Goal: Information Seeking & Learning: Understand process/instructions

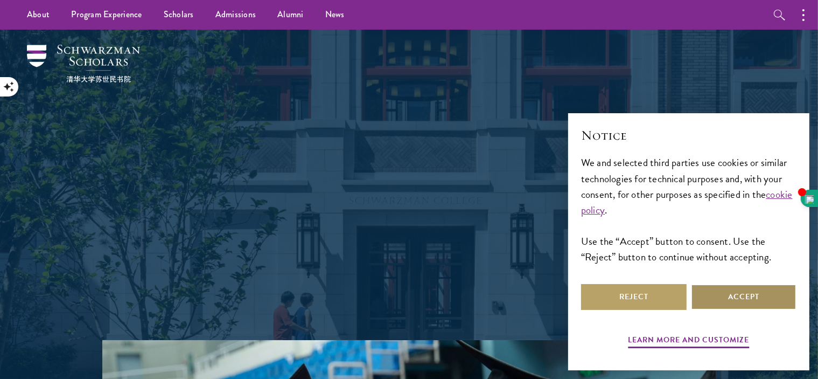
click at [769, 296] on button "Accept" at bounding box center [744, 297] width 106 height 26
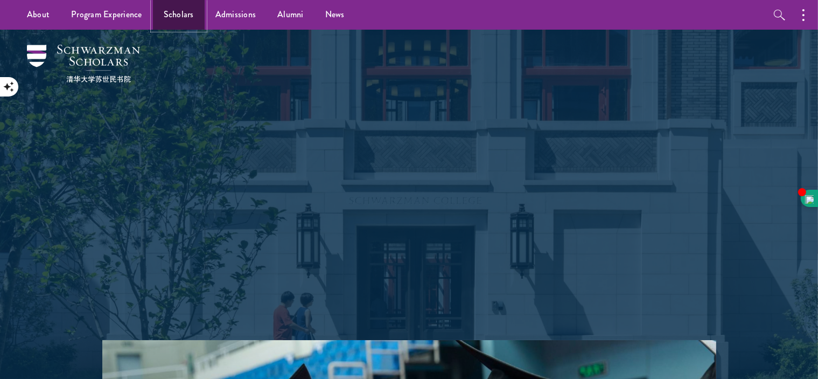
click at [176, 6] on link "Scholars" at bounding box center [179, 15] width 52 height 30
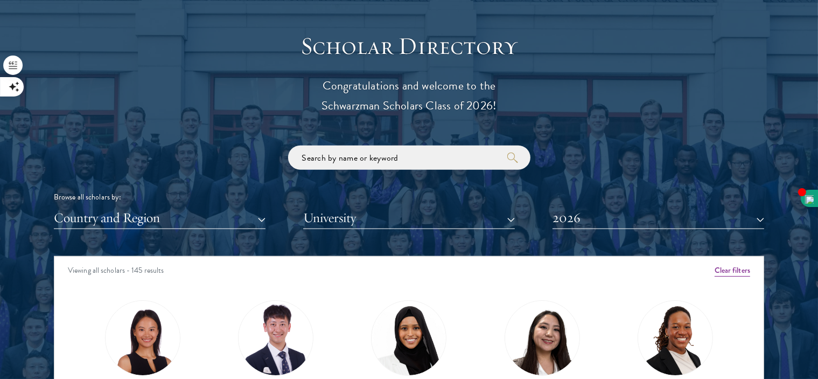
scroll to position [1185, 0]
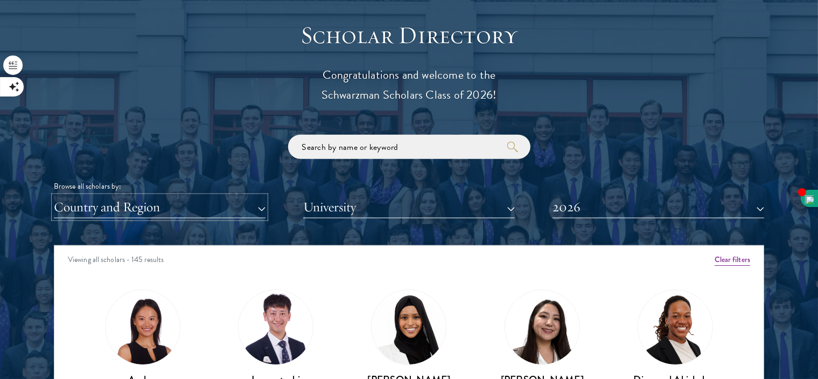
click at [166, 198] on button "Country and Region" at bounding box center [160, 207] width 212 height 22
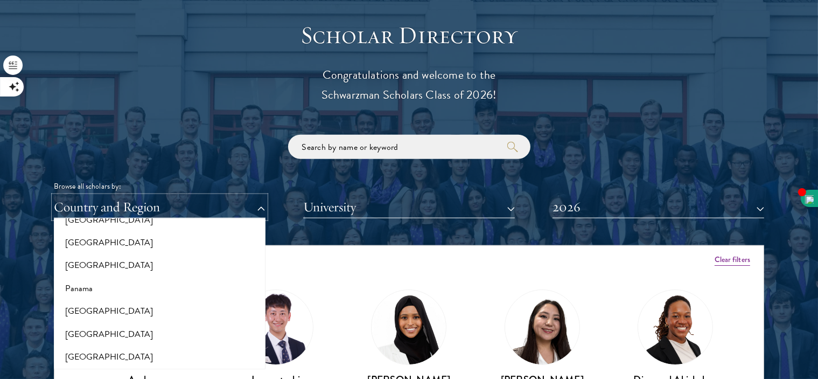
scroll to position [1580, 0]
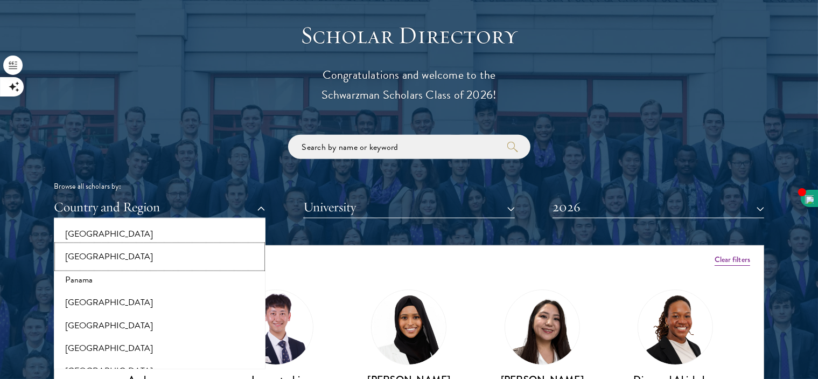
click at [91, 252] on button "[GEOGRAPHIC_DATA]" at bounding box center [159, 256] width 205 height 23
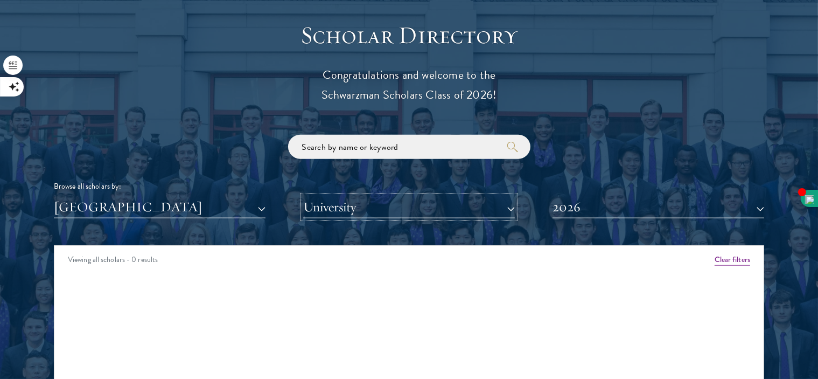
click at [330, 206] on button "University" at bounding box center [409, 207] width 212 height 22
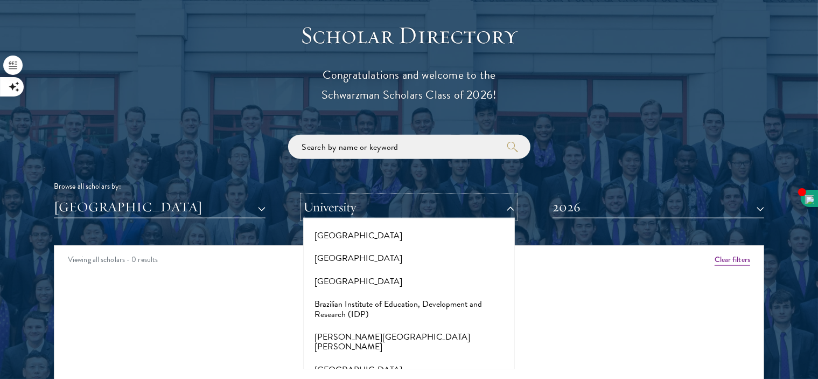
scroll to position [970, 0]
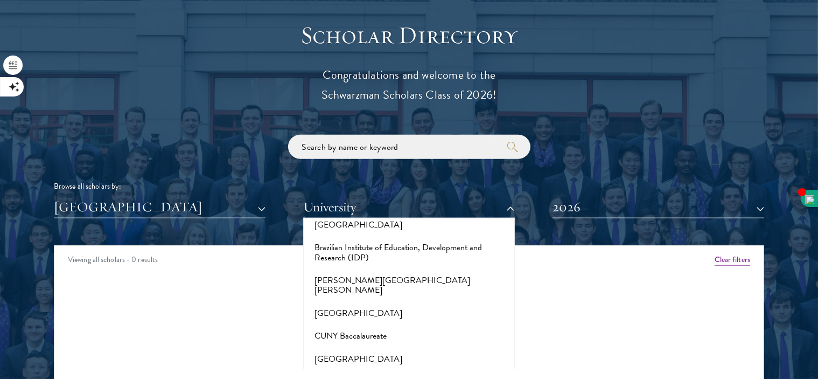
click at [280, 231] on div "Scholar Directory Congratulations and welcome to the Schwarzman Scholars Class …" at bounding box center [409, 294] width 711 height 548
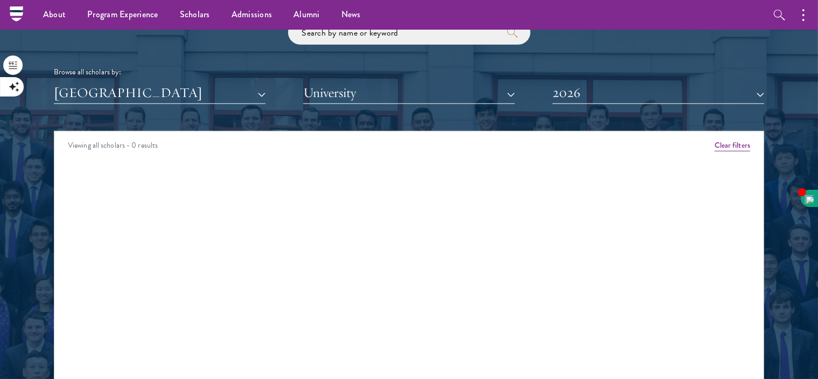
scroll to position [1293, 0]
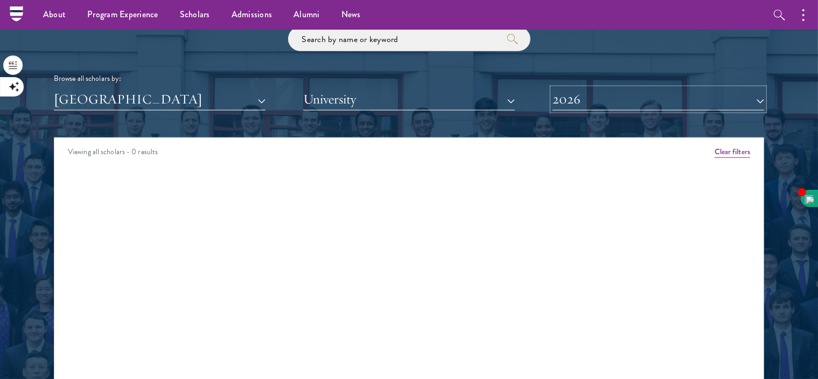
click at [583, 100] on button "2026" at bounding box center [659, 99] width 212 height 22
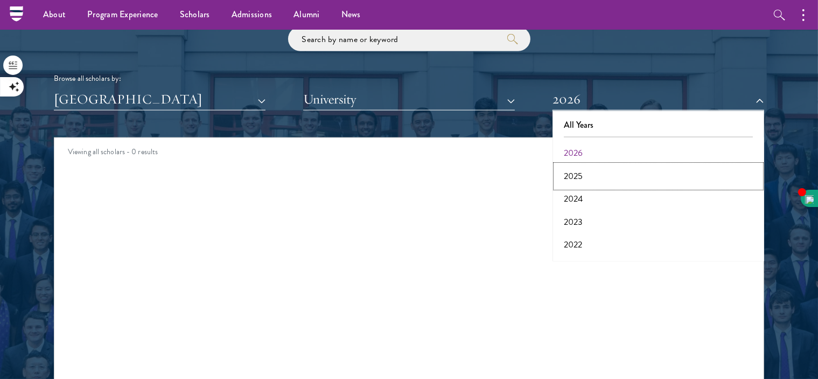
click at [593, 170] on button "2025" at bounding box center [658, 176] width 205 height 23
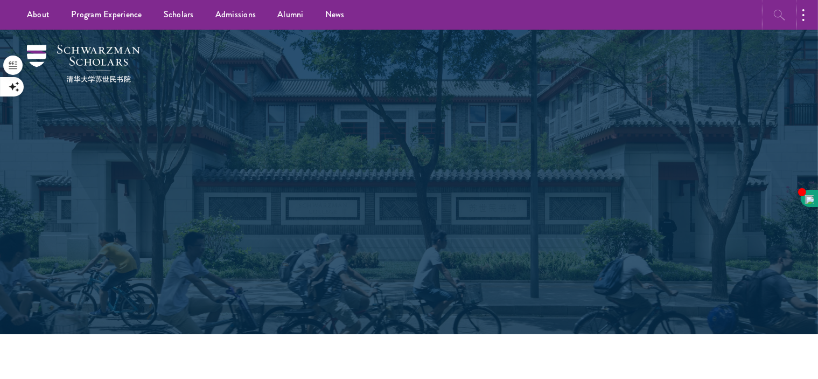
click at [784, 12] on icon "button" at bounding box center [780, 15] width 13 height 13
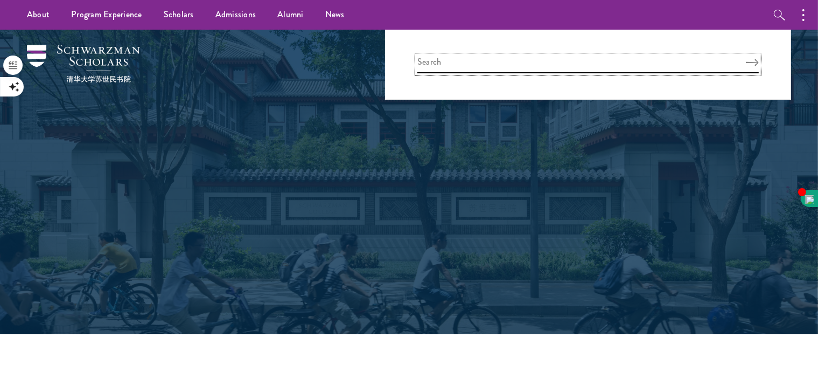
click at [470, 67] on input "search" at bounding box center [589, 64] width 342 height 18
click at [746, 59] on button "Search" at bounding box center [752, 63] width 13 height 8
click at [424, 65] on input "scholorships" at bounding box center [589, 64] width 342 height 18
click at [474, 58] on input "scholarship" at bounding box center [589, 64] width 342 height 18
type input "scholarship"
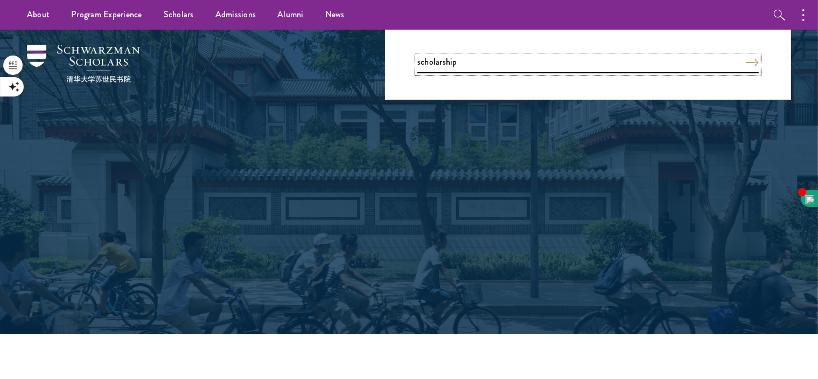
click at [746, 59] on button "Search" at bounding box center [752, 63] width 13 height 8
click at [753, 60] on icon "Search" at bounding box center [758, 63] width 13 height 8
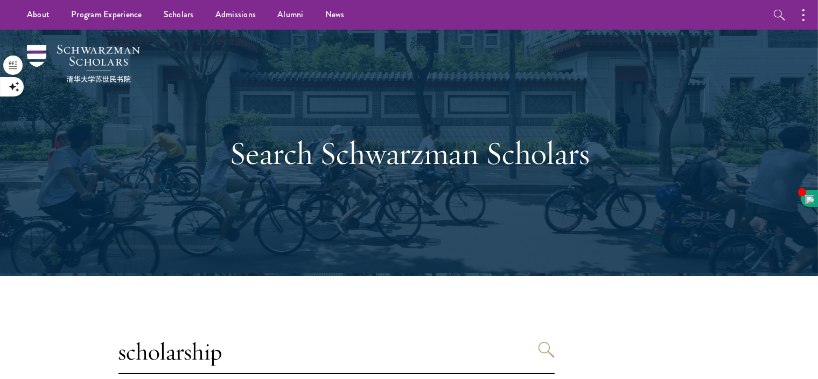
click at [146, 168] on div "Search Schwarzman Scholars" at bounding box center [409, 153] width 711 height 246
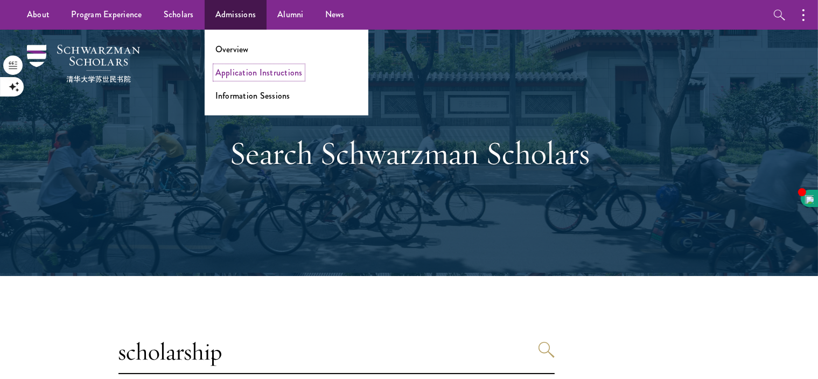
click at [268, 68] on link "Application Instructions" at bounding box center [259, 72] width 87 height 12
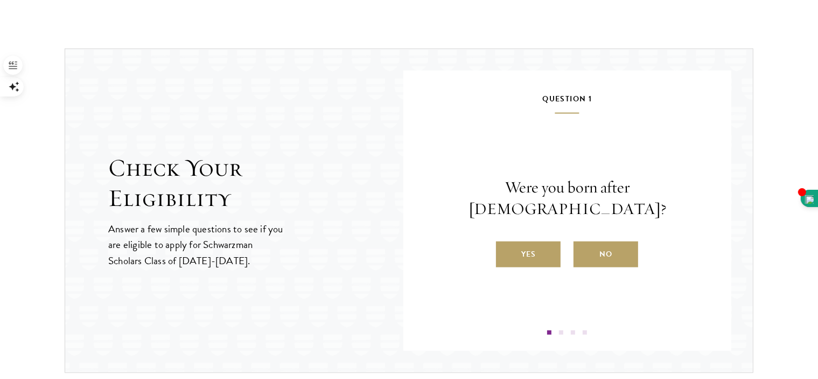
scroll to position [1113, 0]
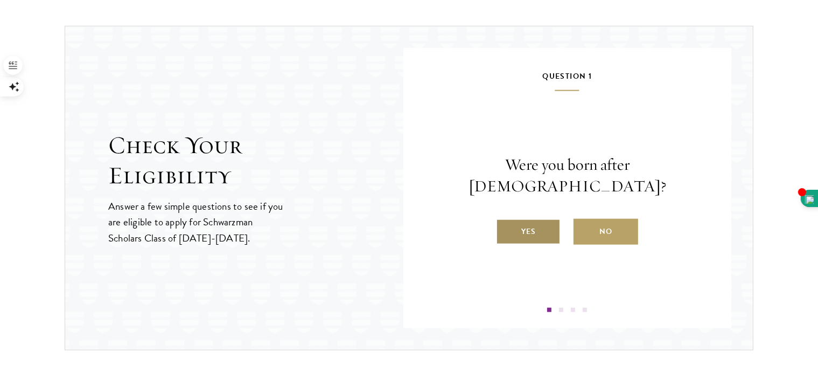
click at [542, 219] on label "Yes" at bounding box center [528, 232] width 65 height 26
click at [506, 220] on input "Yes" at bounding box center [501, 225] width 10 height 10
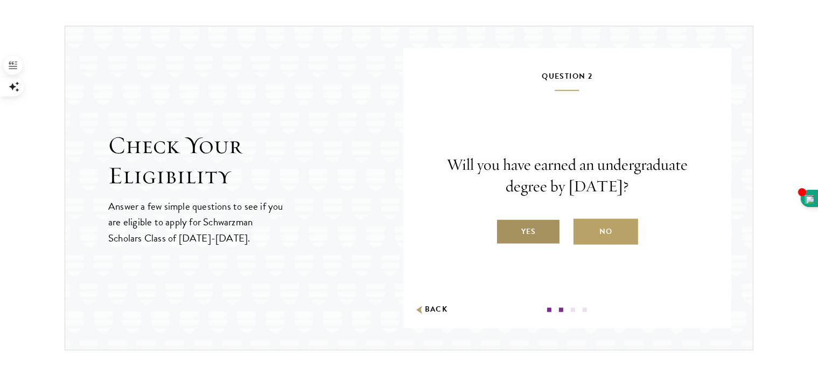
click at [541, 232] on label "Yes" at bounding box center [528, 232] width 65 height 26
click at [506, 230] on input "Yes" at bounding box center [501, 225] width 10 height 10
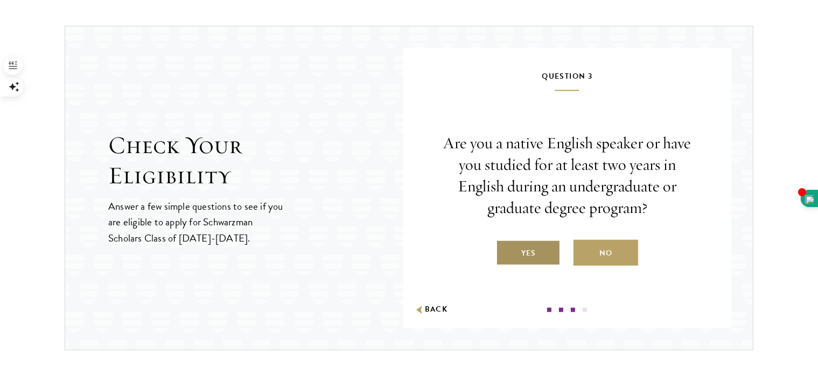
click at [537, 247] on label "Yes" at bounding box center [528, 253] width 65 height 26
click at [506, 247] on input "Yes" at bounding box center [501, 246] width 10 height 10
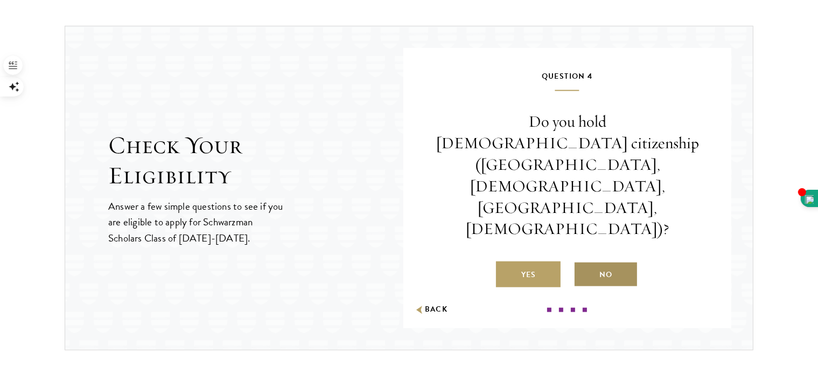
click at [606, 261] on label "No" at bounding box center [606, 274] width 65 height 26
click at [583, 263] on input "No" at bounding box center [579, 268] width 10 height 10
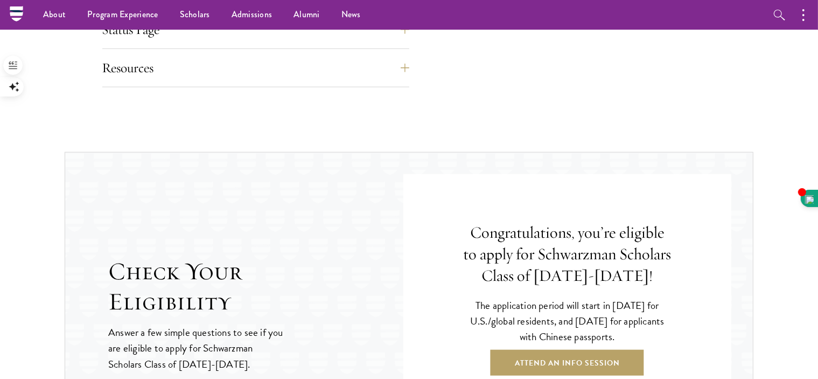
scroll to position [970, 0]
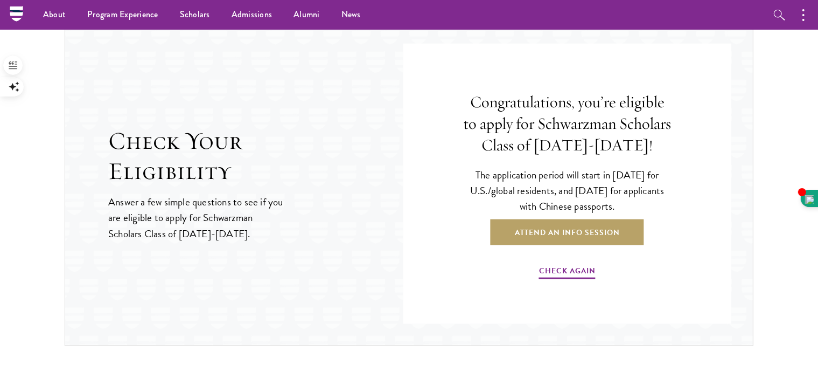
scroll to position [1113, 0]
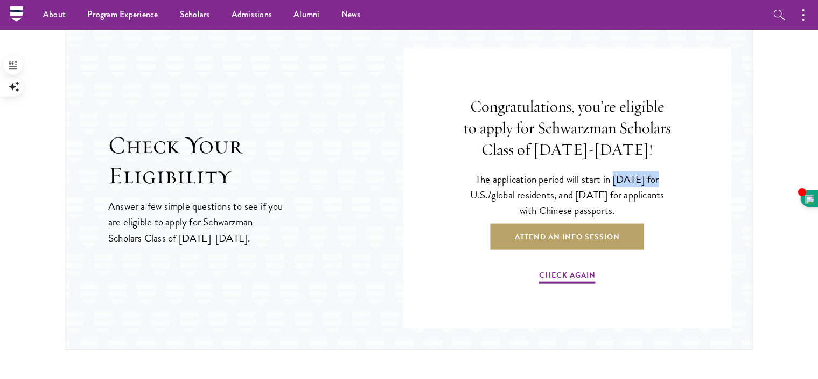
drag, startPoint x: 608, startPoint y: 179, endPoint x: 653, endPoint y: 176, distance: 45.4
click at [653, 176] on p "The application period will start in April 2026 for U.S./global residents, and …" at bounding box center [568, 194] width 210 height 47
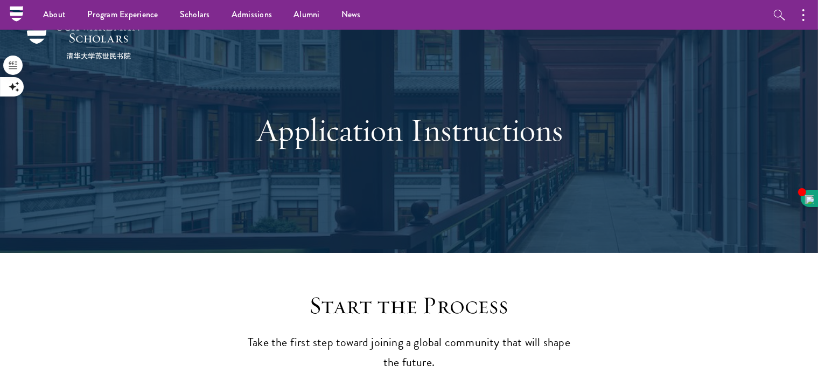
scroll to position [0, 0]
